Goal: Information Seeking & Learning: Learn about a topic

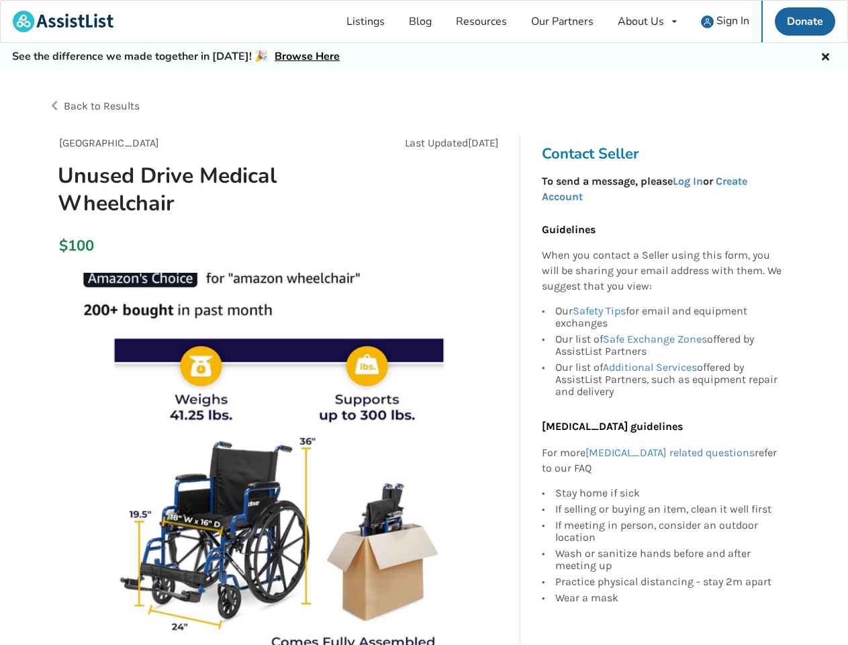
click at [648, 21] on div "About Us" at bounding box center [641, 21] width 46 height 11
click at [826, 55] on icon at bounding box center [826, 55] width 13 height 11
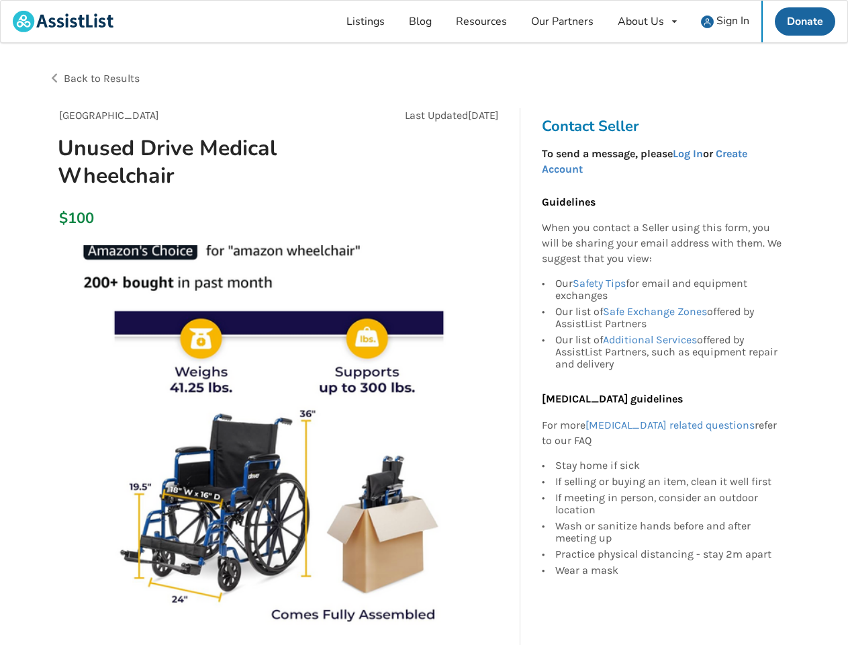
click at [236, 106] on div at bounding box center [424, 107] width 752 height 21
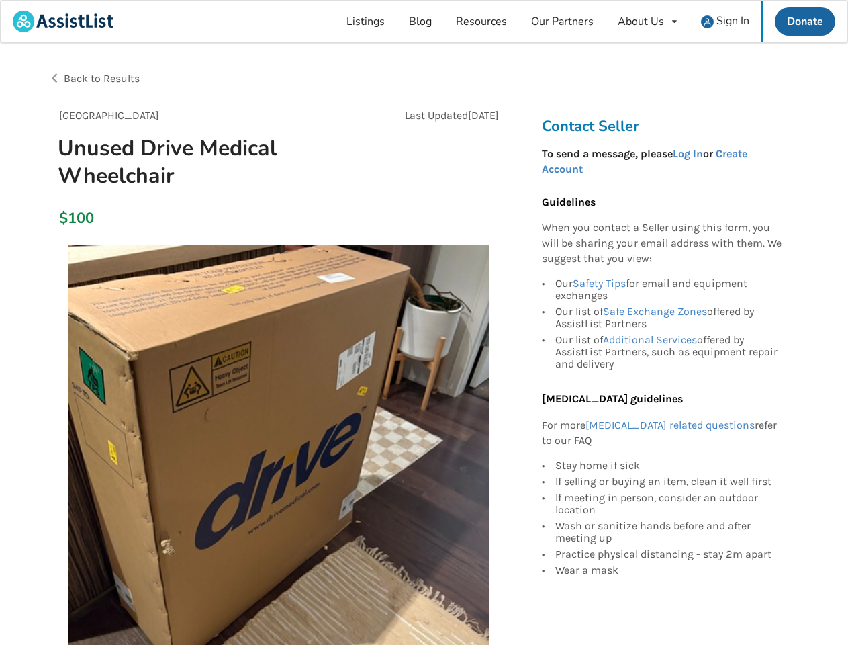
click at [279, 459] on img at bounding box center [279, 455] width 421 height 421
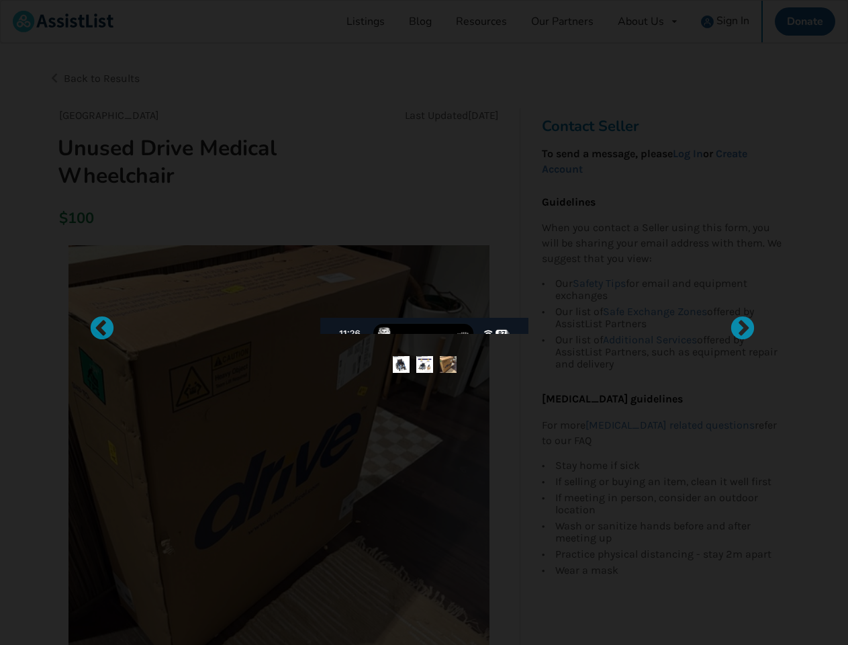
click at [669, 318] on div at bounding box center [425, 318] width 532 height 1
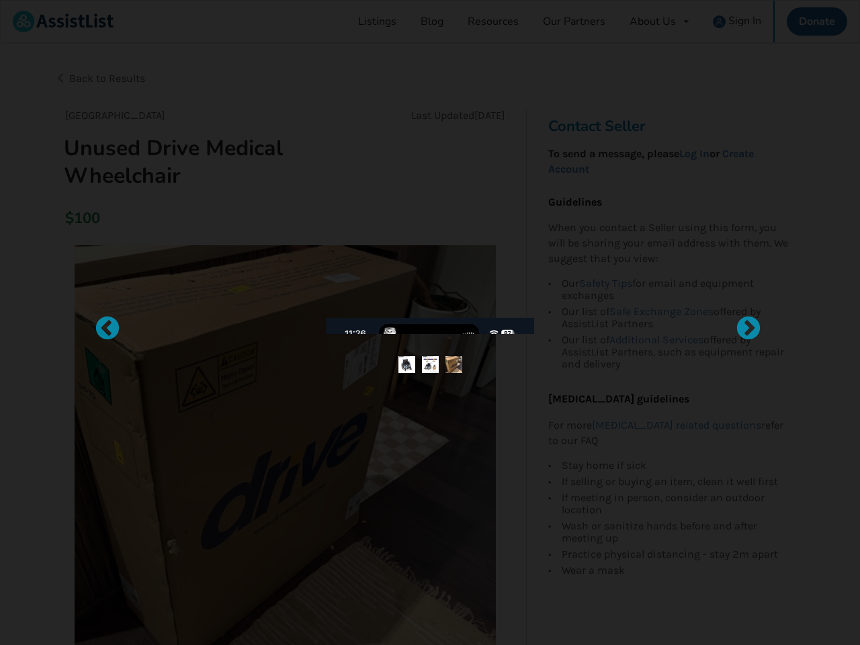
click at [669, 378] on div at bounding box center [430, 322] width 860 height 645
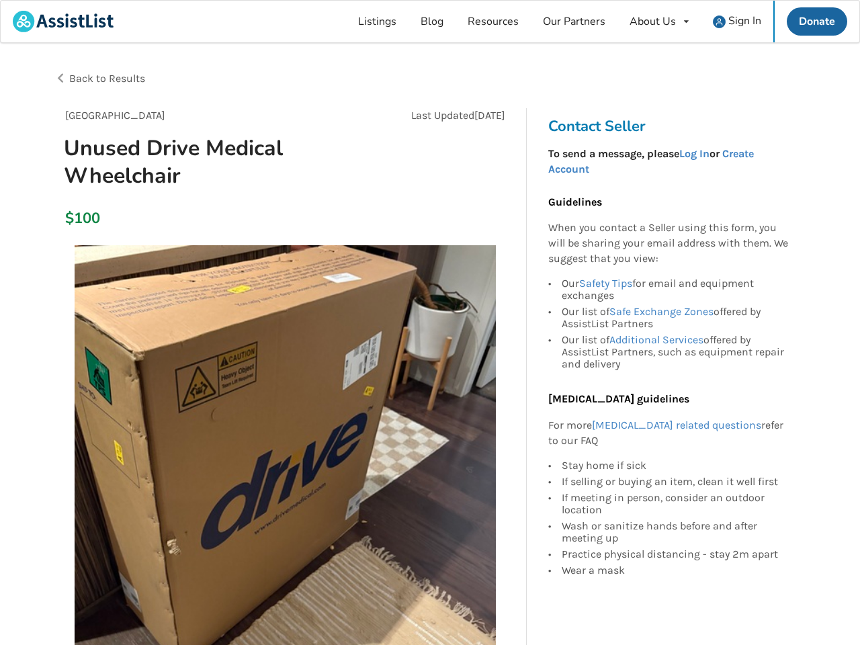
click at [669, 494] on div "If meeting in person, consider an outdoor location" at bounding box center [675, 504] width 227 height 28
click at [669, 509] on div "If meeting in person, consider an outdoor location" at bounding box center [675, 504] width 227 height 28
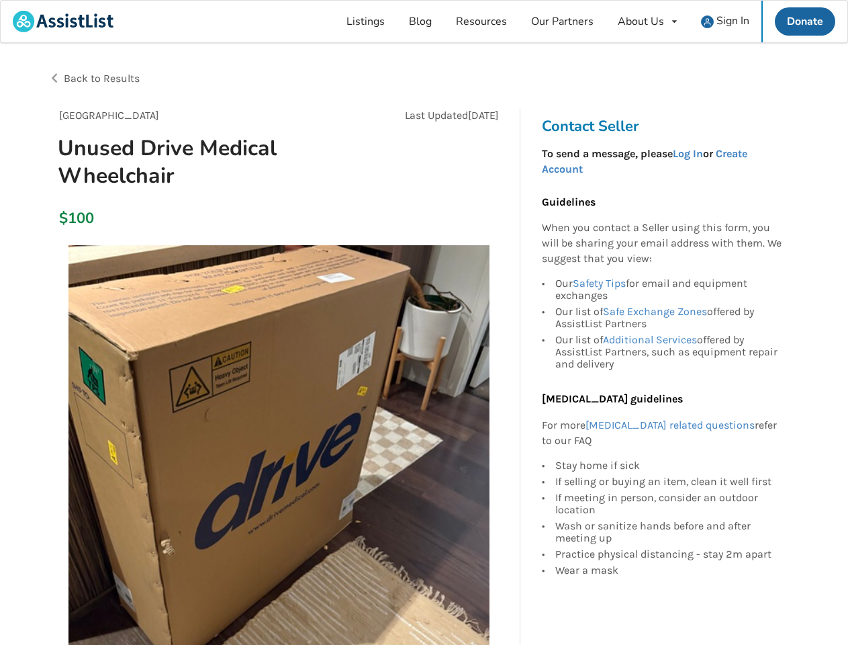
click at [669, 531] on div "Wash or sanitize hands before and after meeting up" at bounding box center [669, 532] width 227 height 28
click at [669, 560] on div "Practice physical distancing - stay 2m apart" at bounding box center [669, 554] width 227 height 16
